Goal: Task Accomplishment & Management: Complete application form

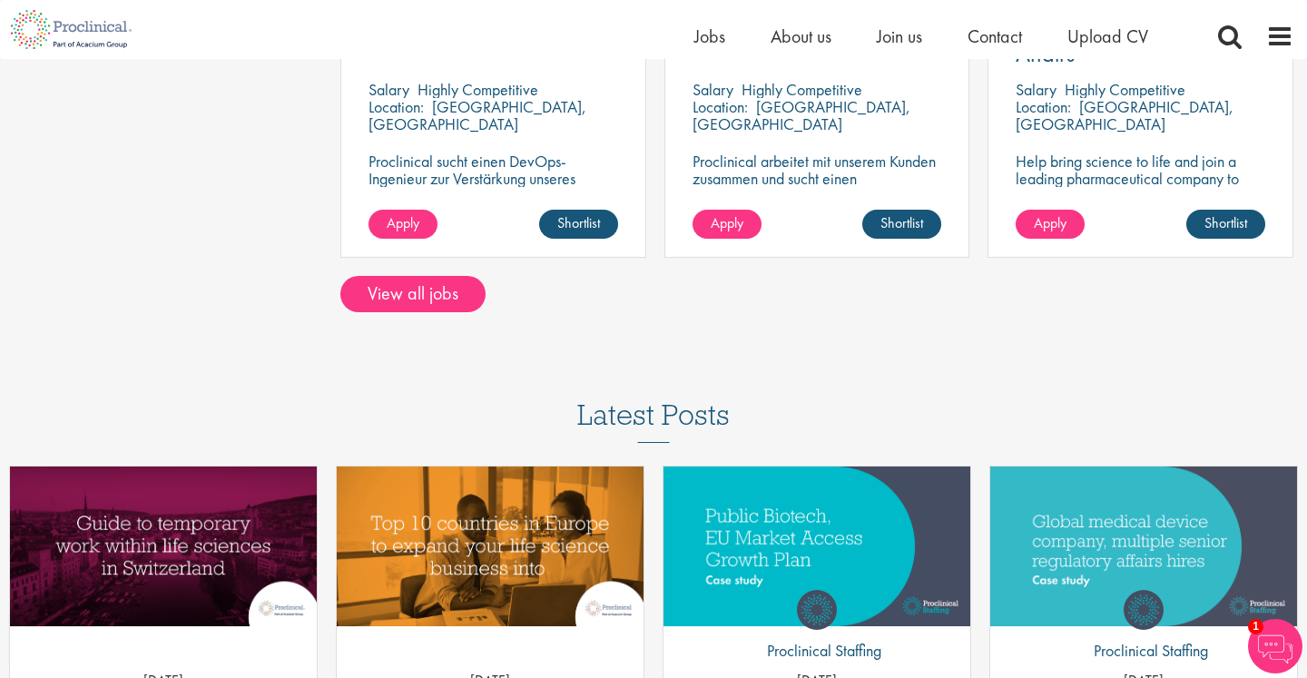
scroll to position [1617, 0]
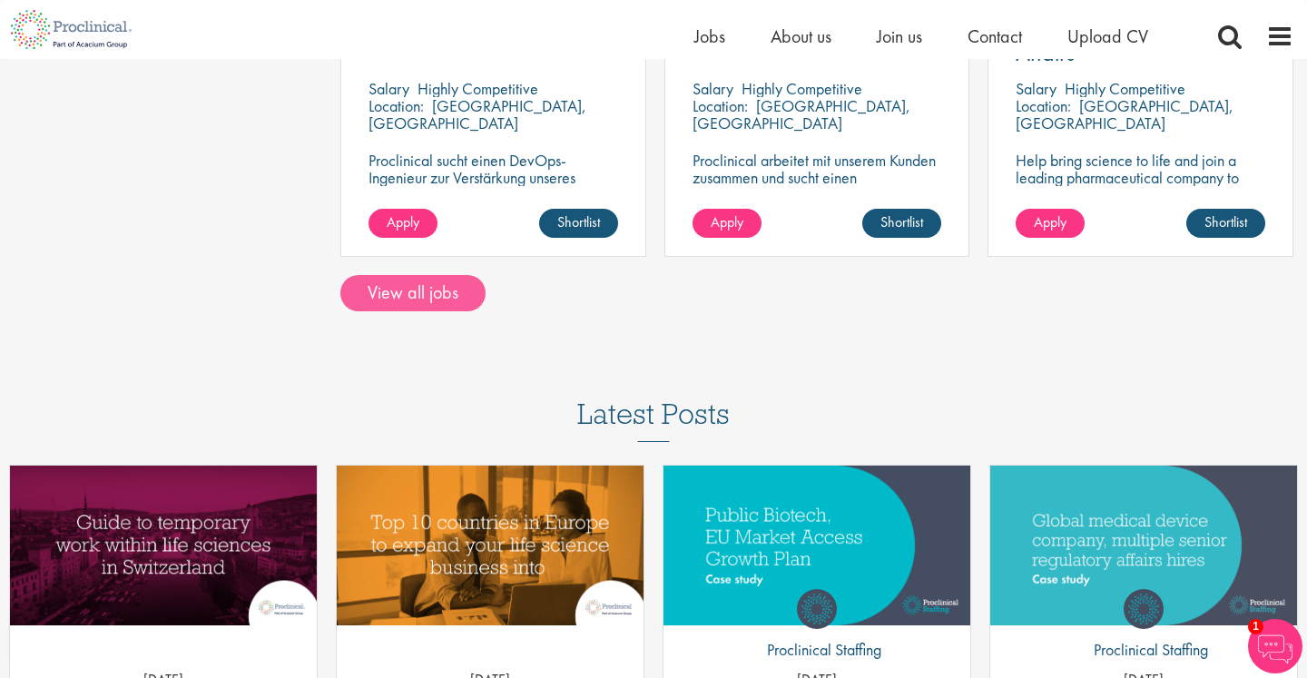
click at [455, 275] on link "View all jobs" at bounding box center [412, 293] width 145 height 36
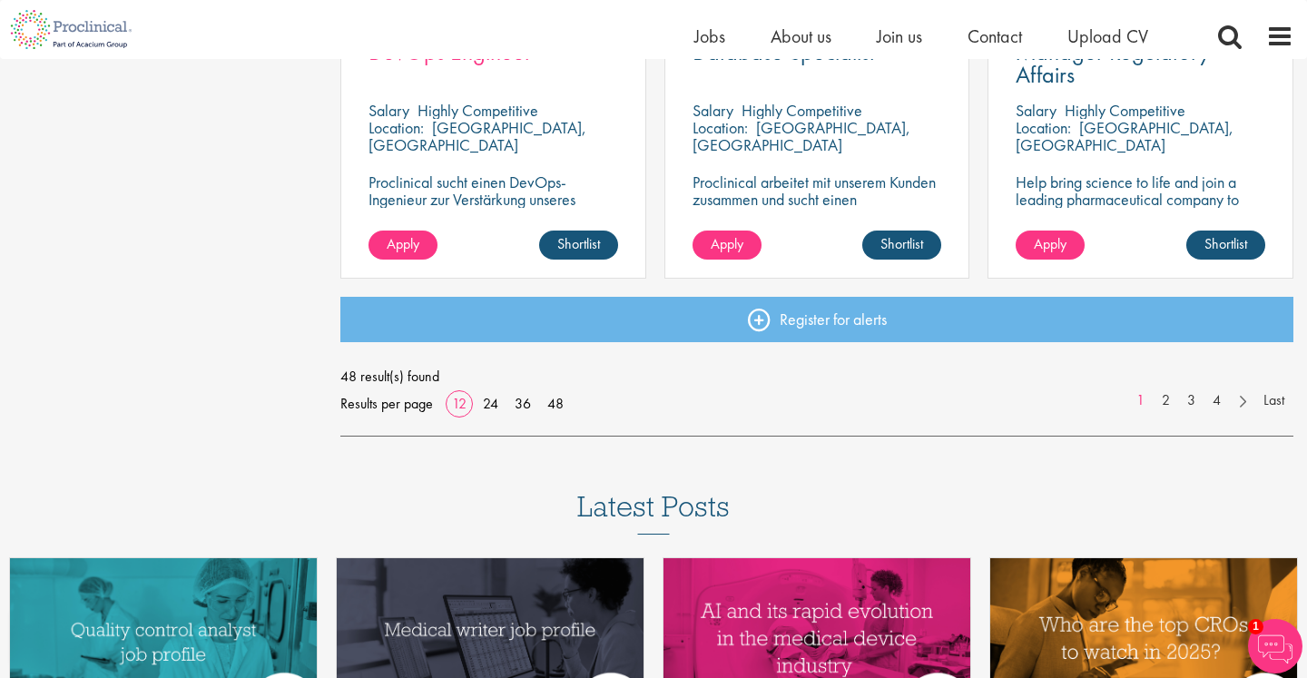
scroll to position [1432, 0]
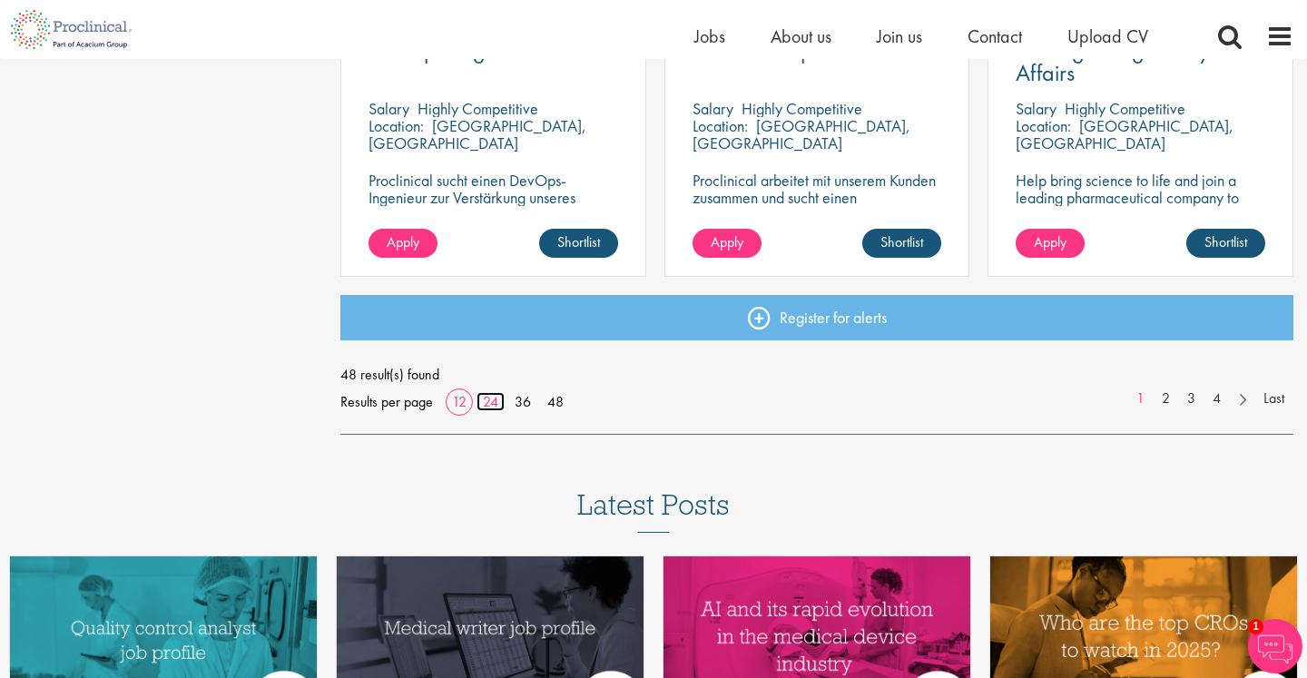
click at [490, 397] on link "24" at bounding box center [490, 401] width 28 height 19
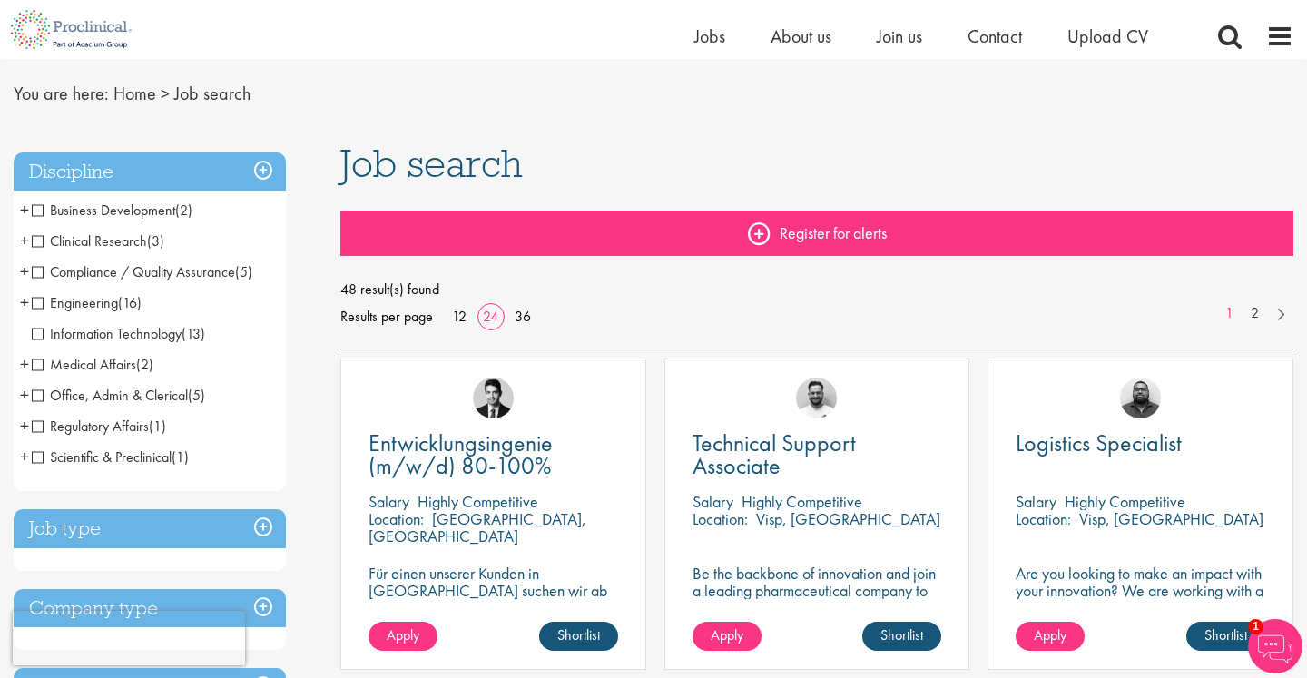
scroll to position [50, 0]
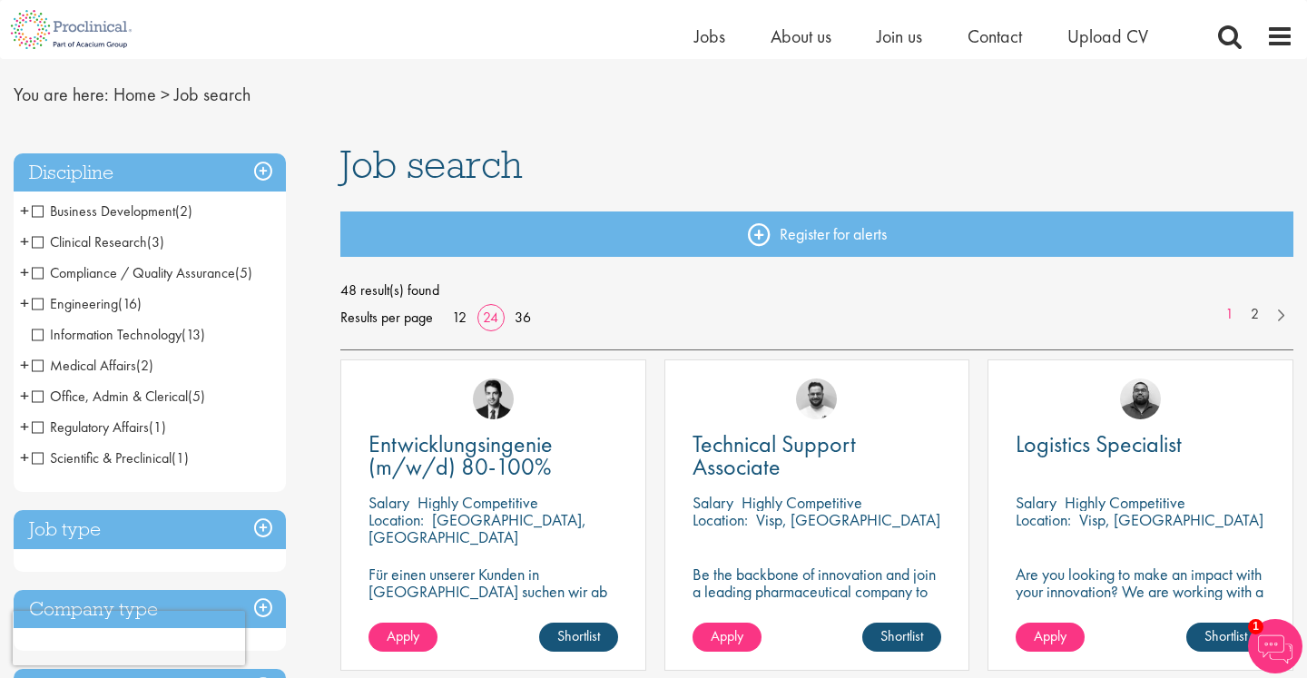
click at [130, 209] on span "Business Development" at bounding box center [103, 210] width 143 height 19
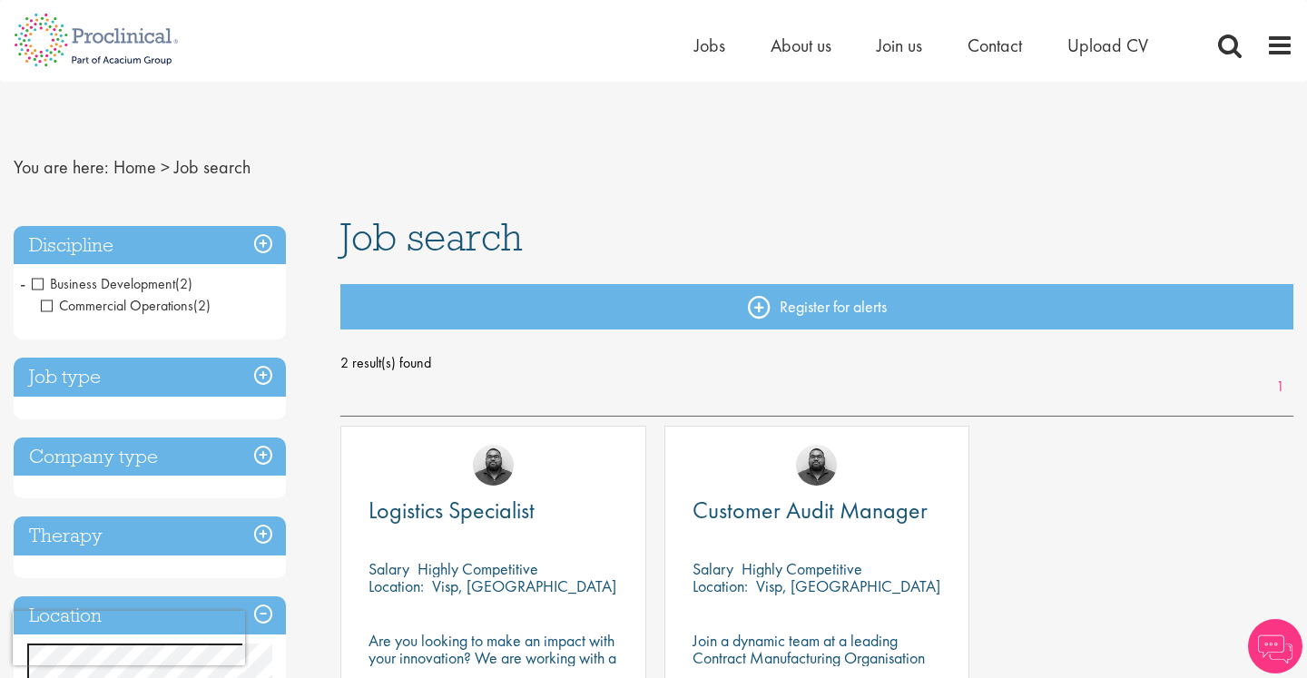
click at [34, 283] on span "Business Development" at bounding box center [103, 283] width 143 height 19
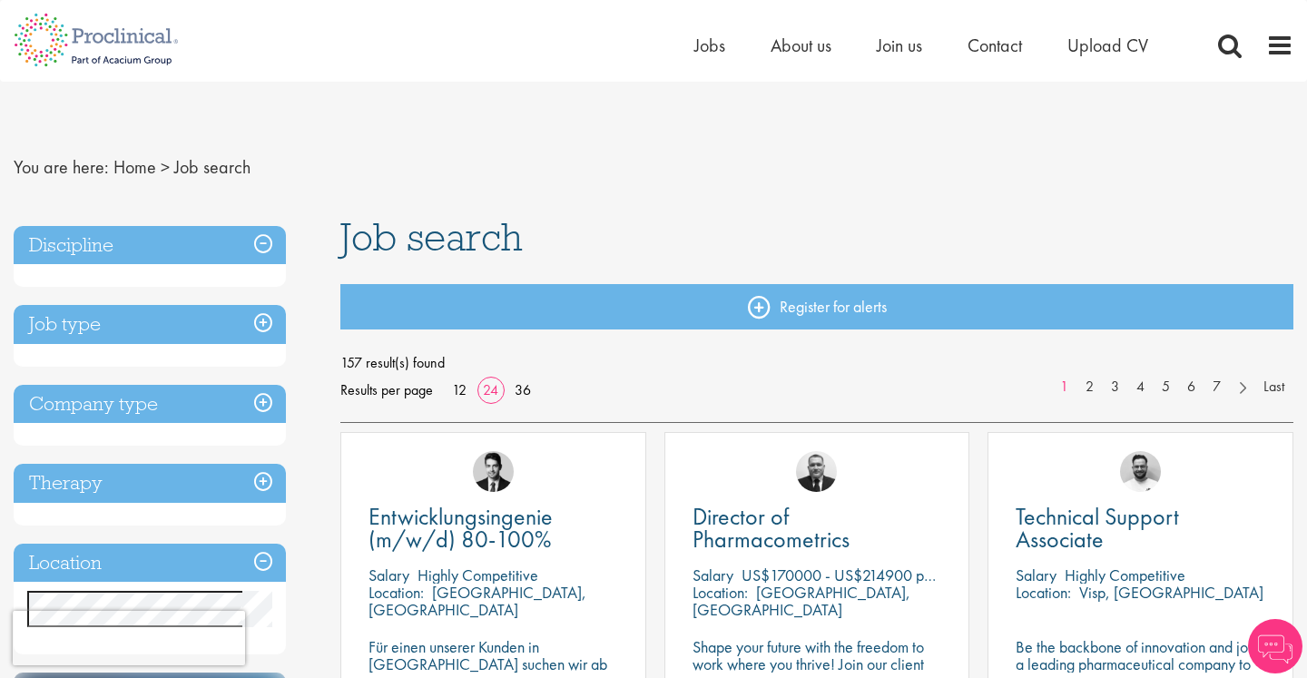
click at [159, 246] on h3 "Discipline" at bounding box center [150, 245] width 272 height 39
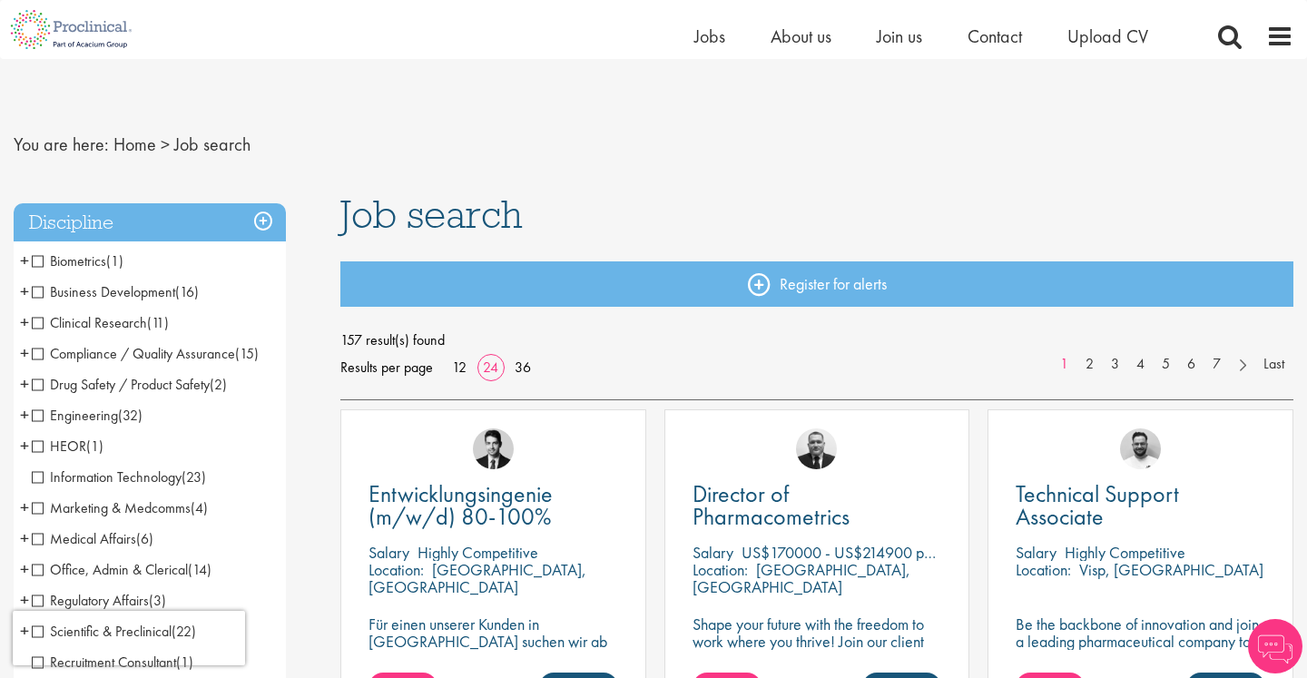
scroll to position [136, 0]
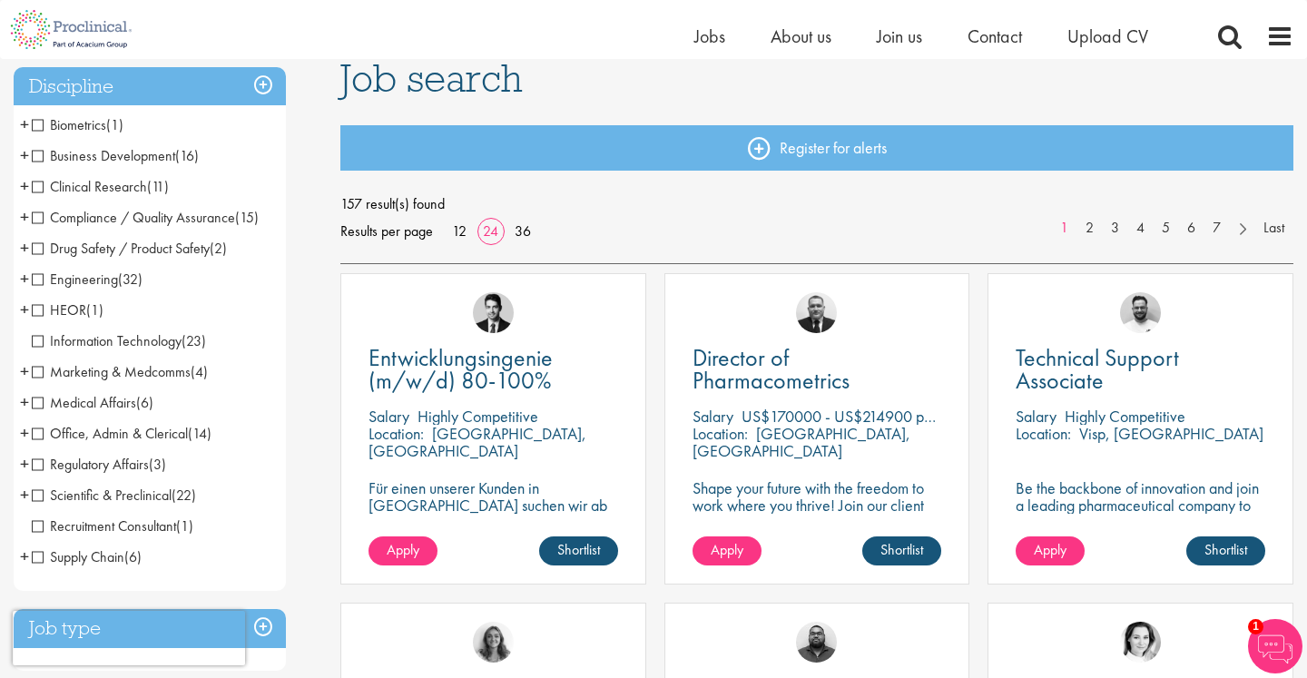
click at [90, 402] on span "Medical Affairs" at bounding box center [84, 402] width 104 height 19
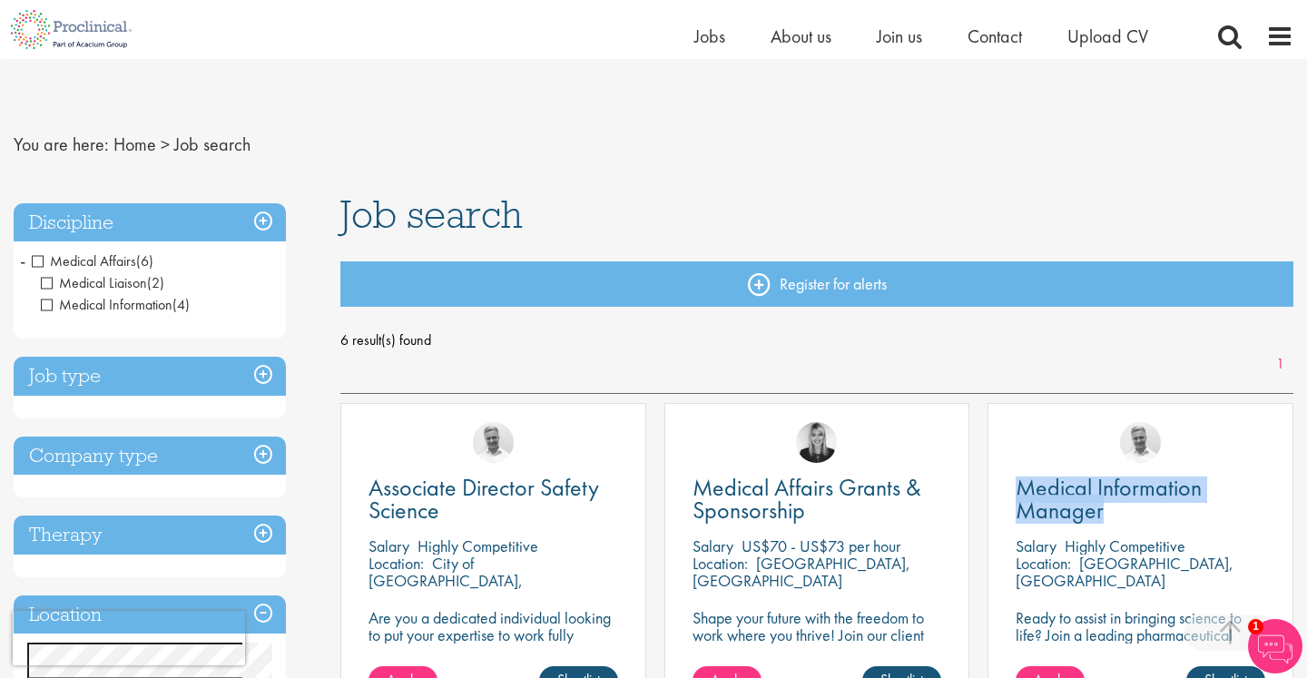
scroll to position [300, 0]
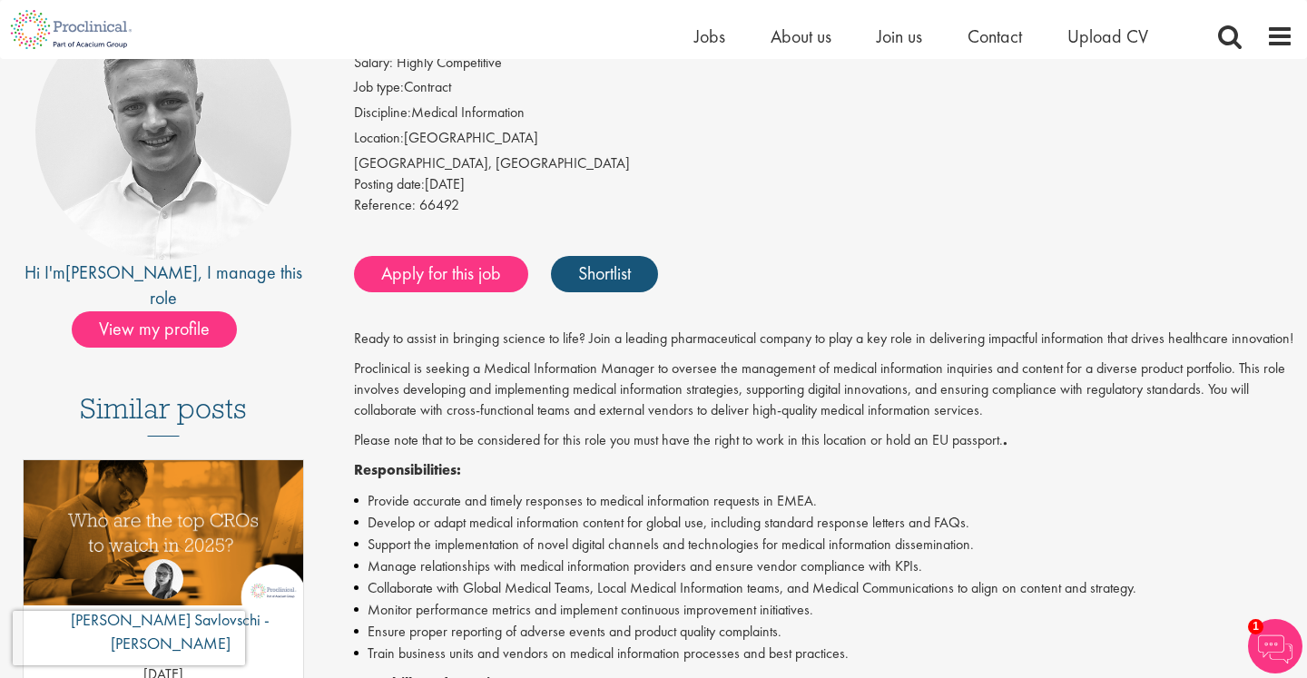
scroll to position [27, 0]
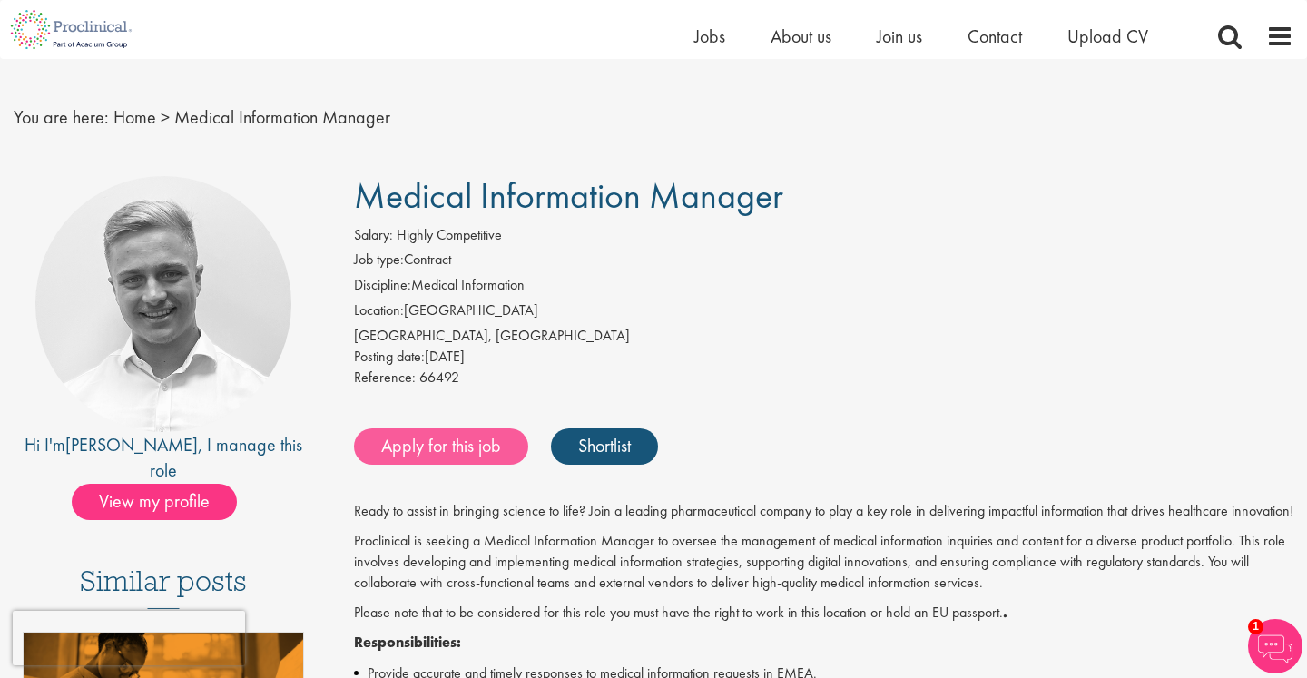
click at [481, 444] on link "Apply for this job" at bounding box center [441, 446] width 174 height 36
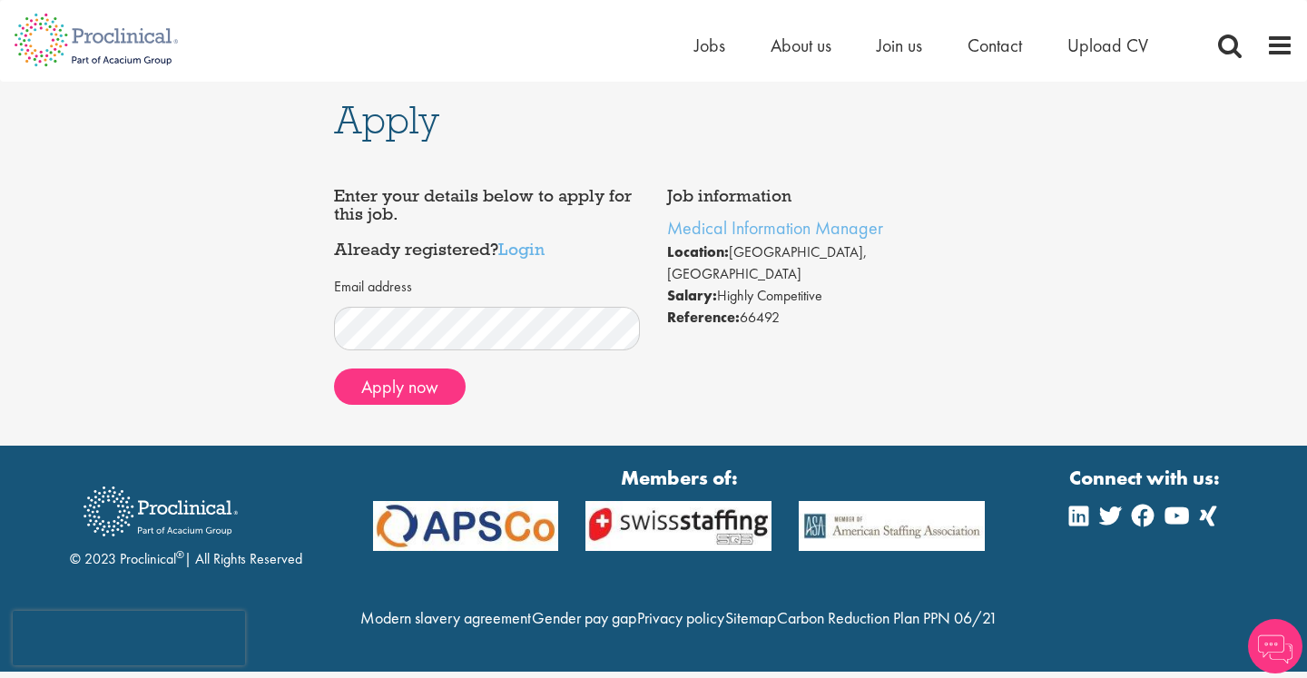
click at [498, 347] on form "Email address Apply now" at bounding box center [488, 341] width 280 height 128
click at [575, 405] on div "Email address Apply now" at bounding box center [487, 343] width 307 height 151
click at [439, 392] on button "Apply now" at bounding box center [400, 386] width 132 height 36
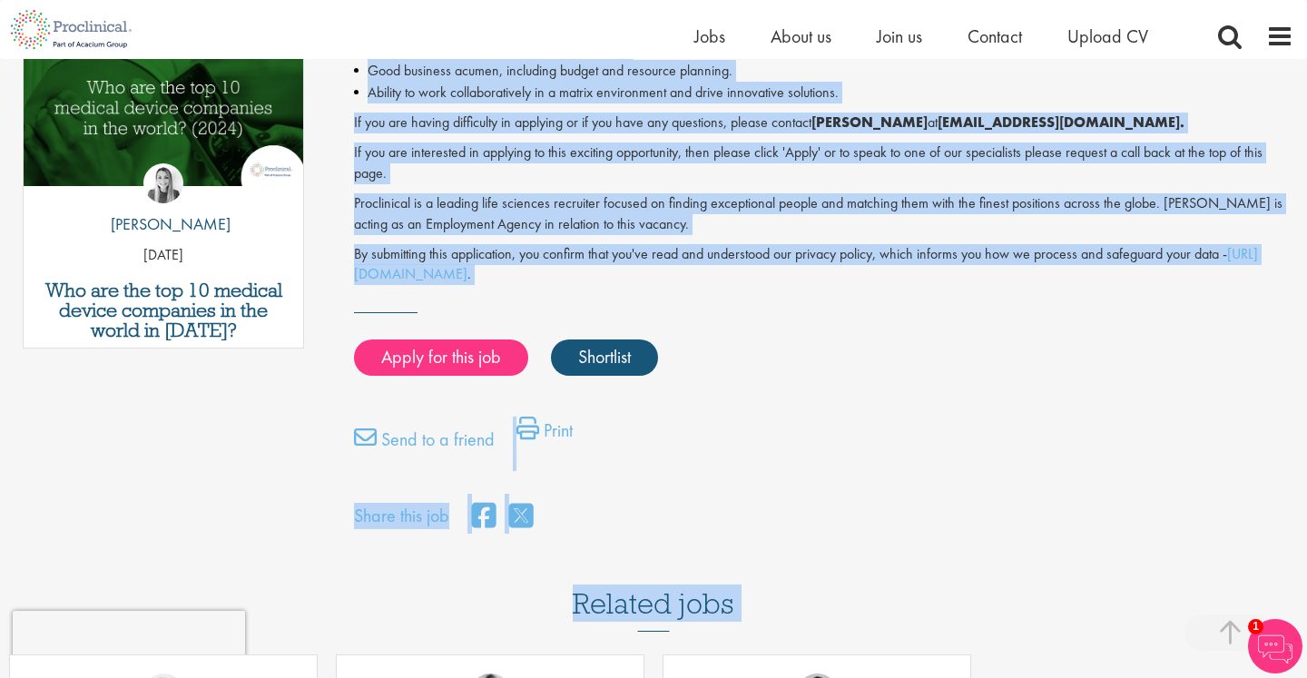
scroll to position [1095, 0]
